Goal: Task Accomplishment & Management: Manage account settings

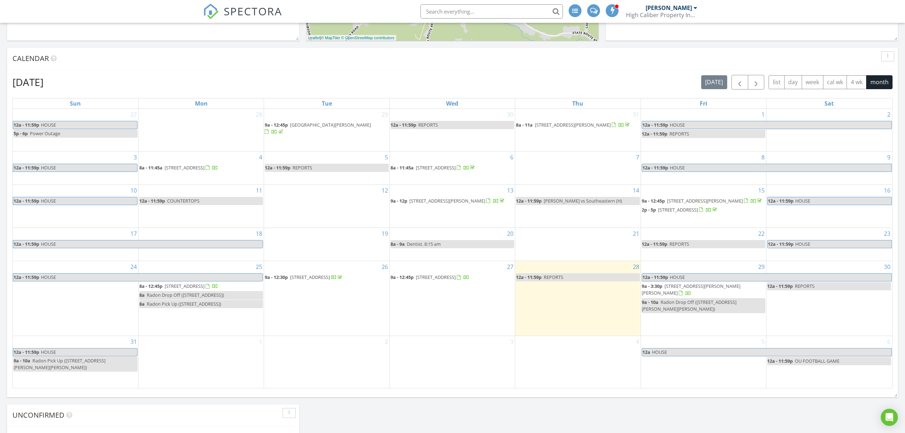
scroll to position [285, 0]
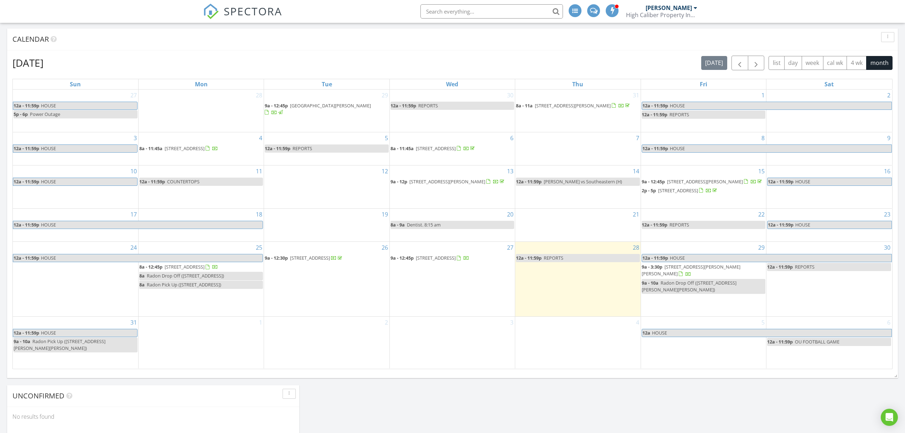
click at [438, 261] on span "[STREET_ADDRESS]" at bounding box center [436, 257] width 40 height 6
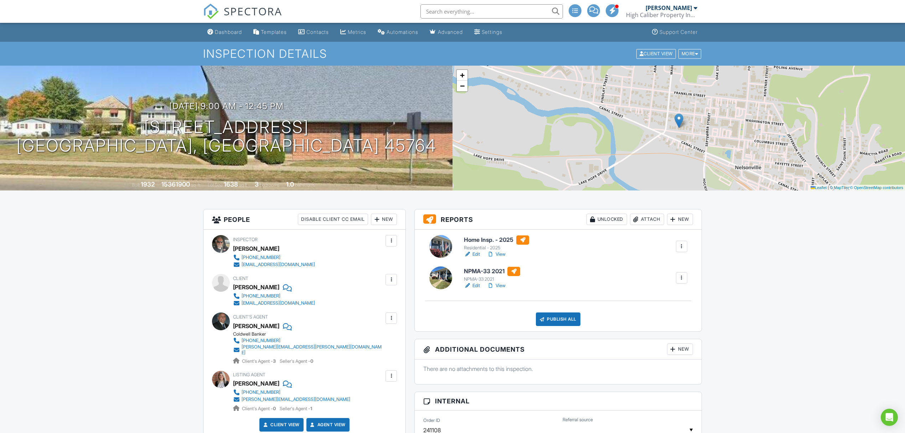
drag, startPoint x: 438, startPoint y: 138, endPoint x: 417, endPoint y: 121, distance: 27.4
drag, startPoint x: 417, startPoint y: 121, endPoint x: 810, endPoint y: 333, distance: 446.4
click at [477, 253] on link "Edit" at bounding box center [472, 253] width 16 height 7
